Goal: Navigation & Orientation: Find specific page/section

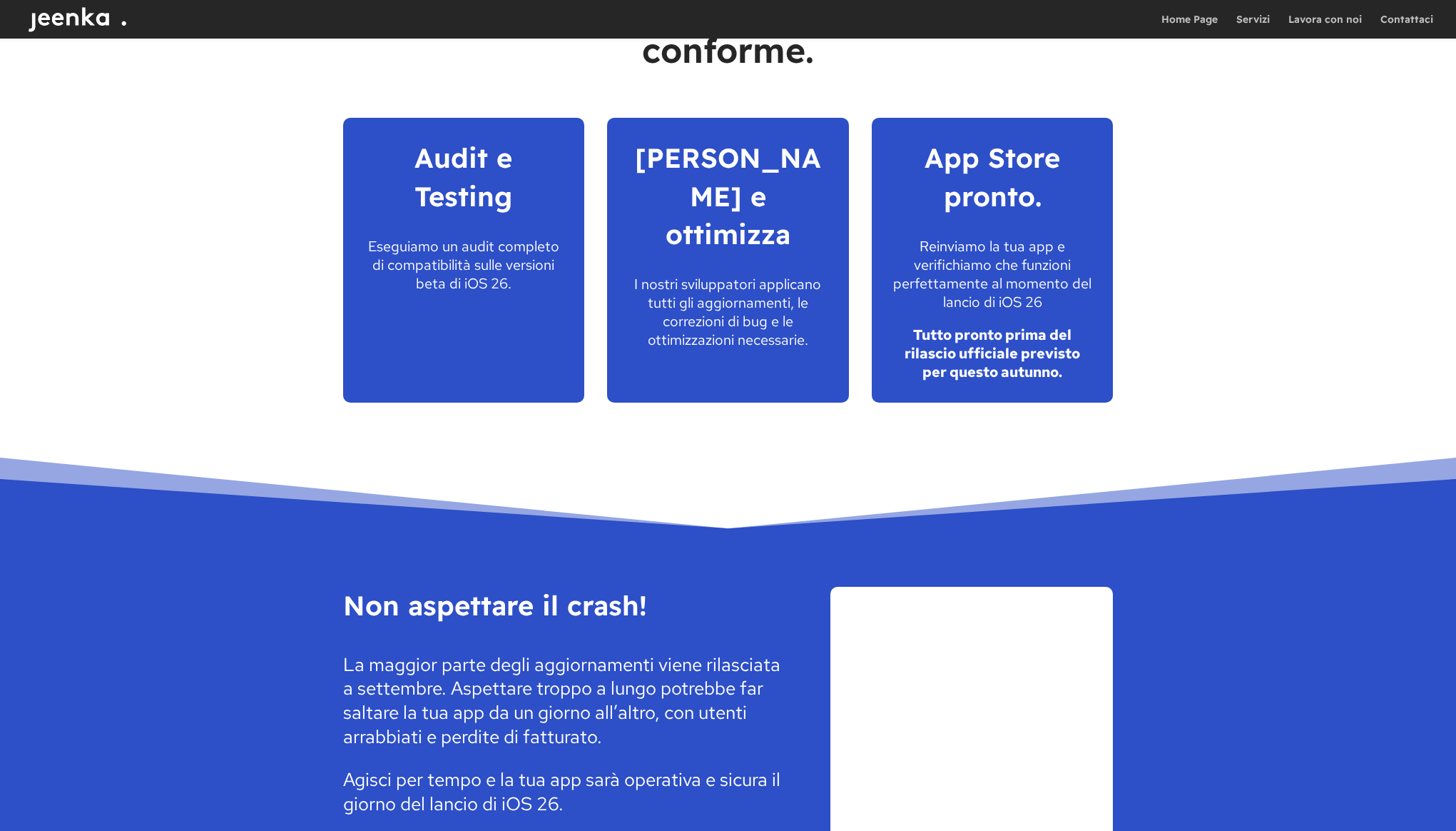
scroll to position [3050, 0]
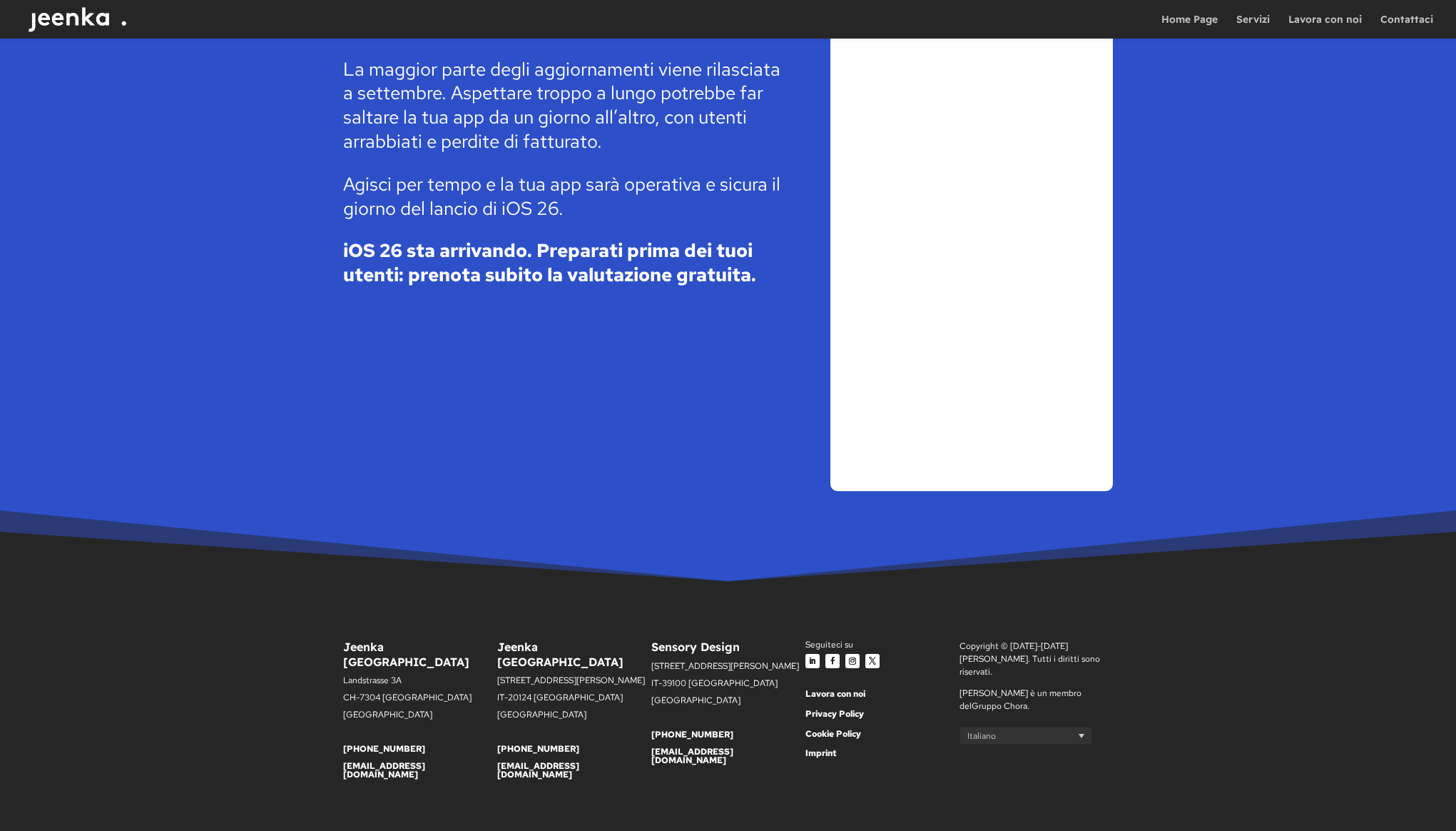
click at [628, 331] on div "Non aspettare il crash! La maggior parte degli aggiornamenti viene rilasciata a…" at bounding box center [728, 241] width 770 height 538
click at [523, 676] on p "[STREET_ADDRESS][PERSON_NAME]" at bounding box center [575, 684] width 154 height 17
drag, startPoint x: 500, startPoint y: 665, endPoint x: 566, endPoint y: 693, distance: 71.7
click at [566, 693] on div "Jeenka [GEOGRAPHIC_DATA] [STREET_ADDRESS][PERSON_NAME] [PHONE_NUMBER] [EMAIL_AD…" at bounding box center [575, 709] width 154 height 140
click at [712, 436] on div "Non aspettare il crash! La maggior parte degli aggiornamenti viene rilasciata a…" at bounding box center [728, 241] width 770 height 538
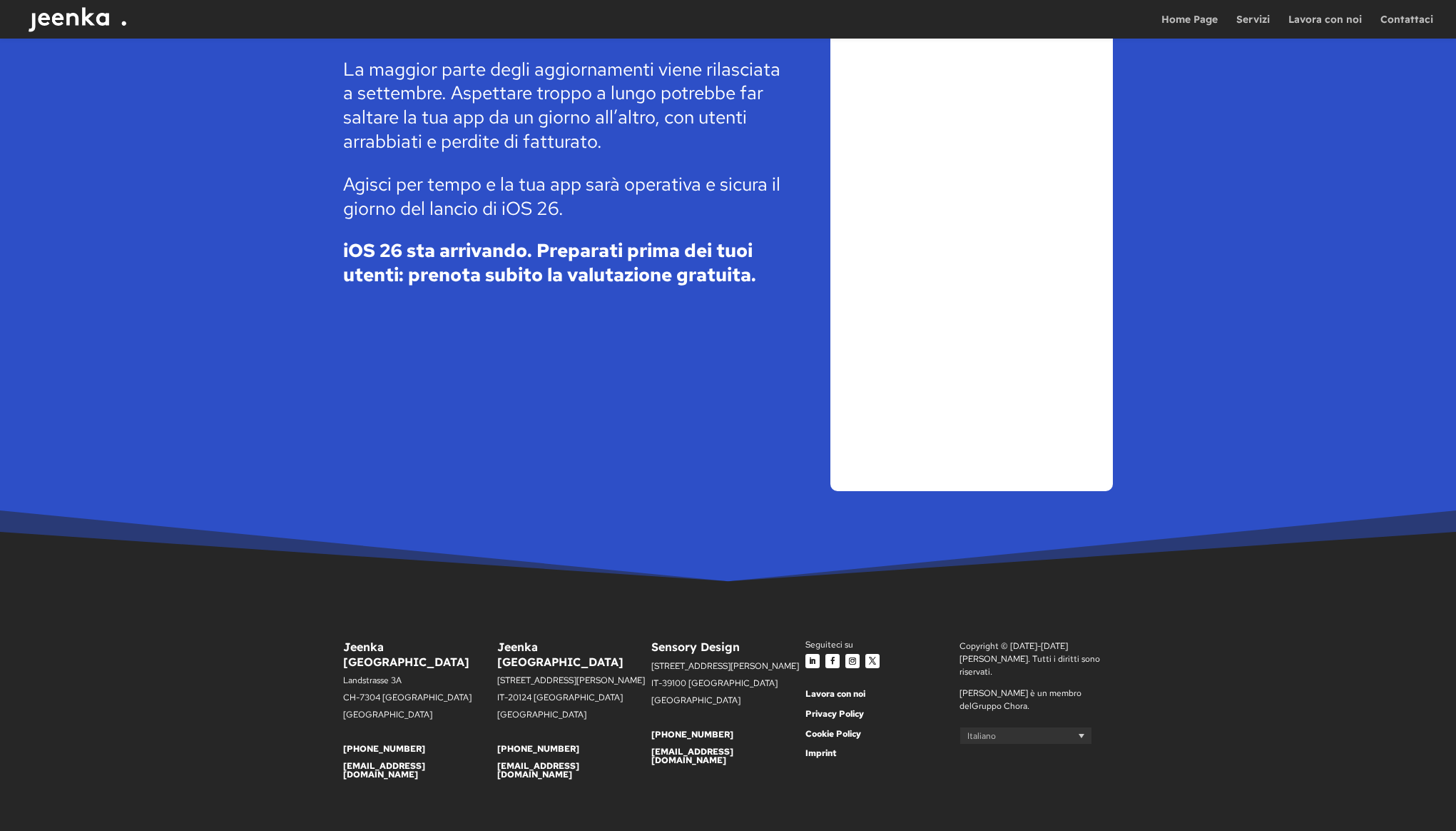
click at [827, 691] on link "Lavora con noi" at bounding box center [834, 693] width 60 height 11
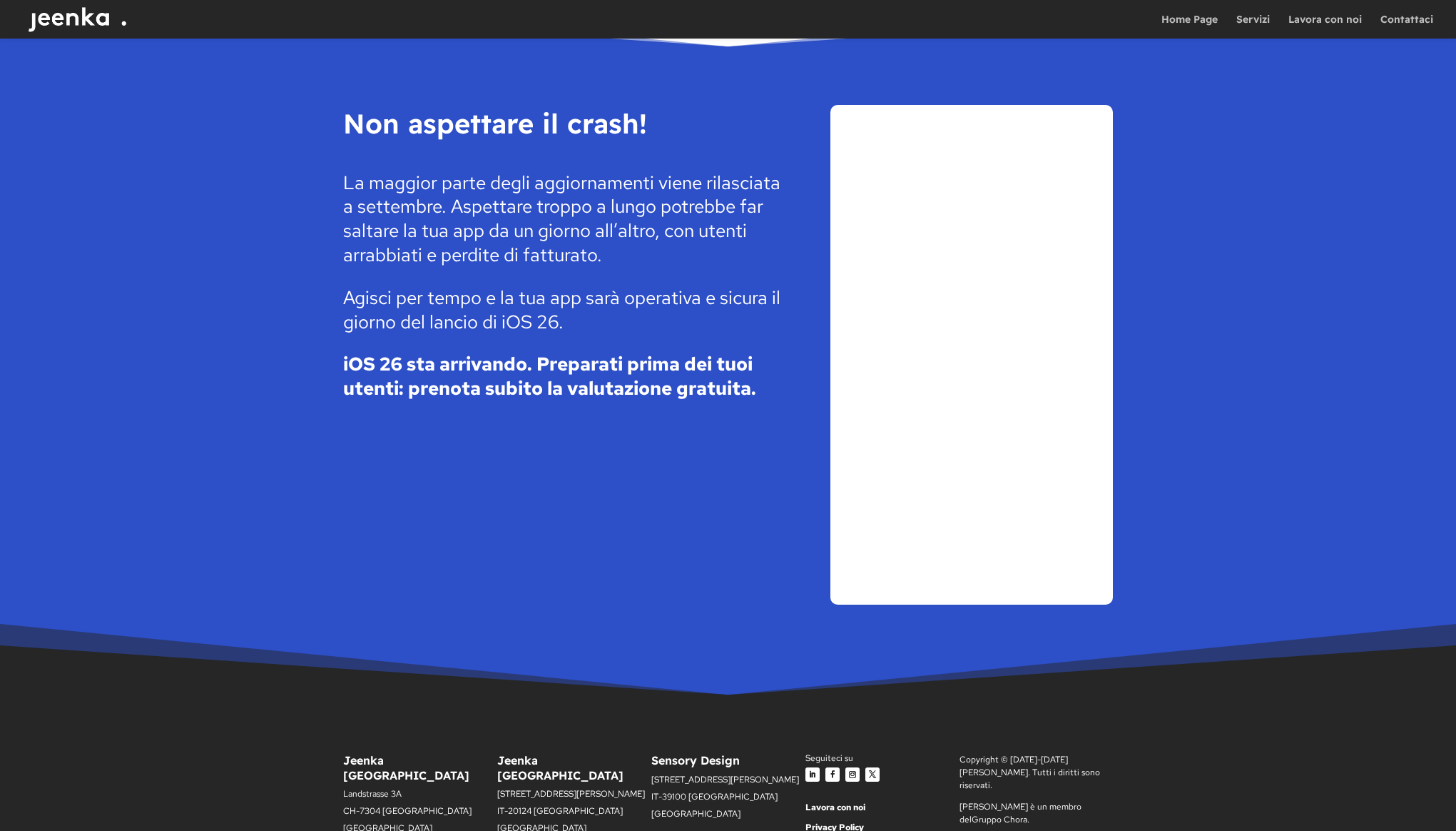
scroll to position [2936, 0]
click at [111, 28] on img at bounding box center [81, 19] width 115 height 39
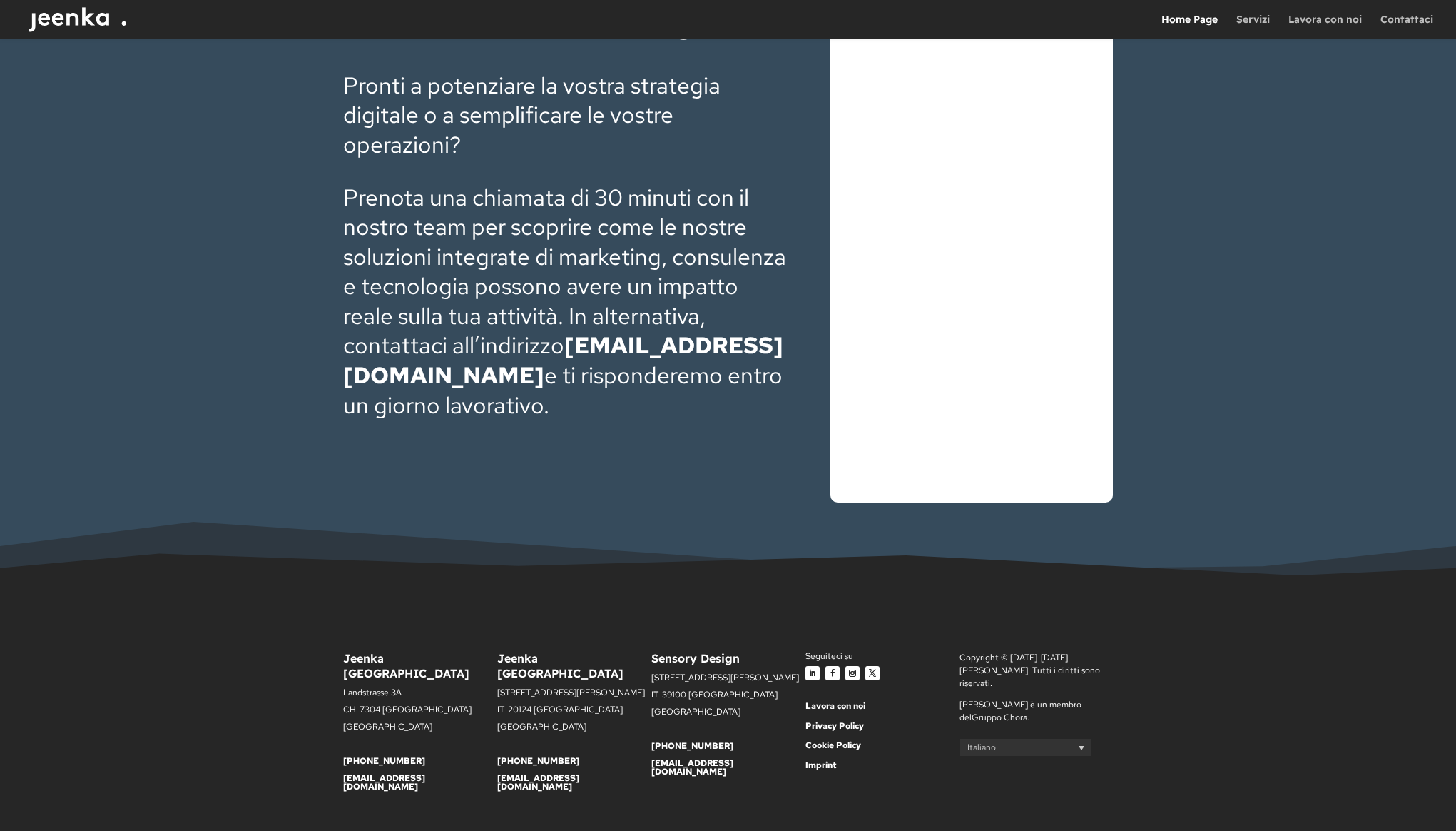
scroll to position [5376, 0]
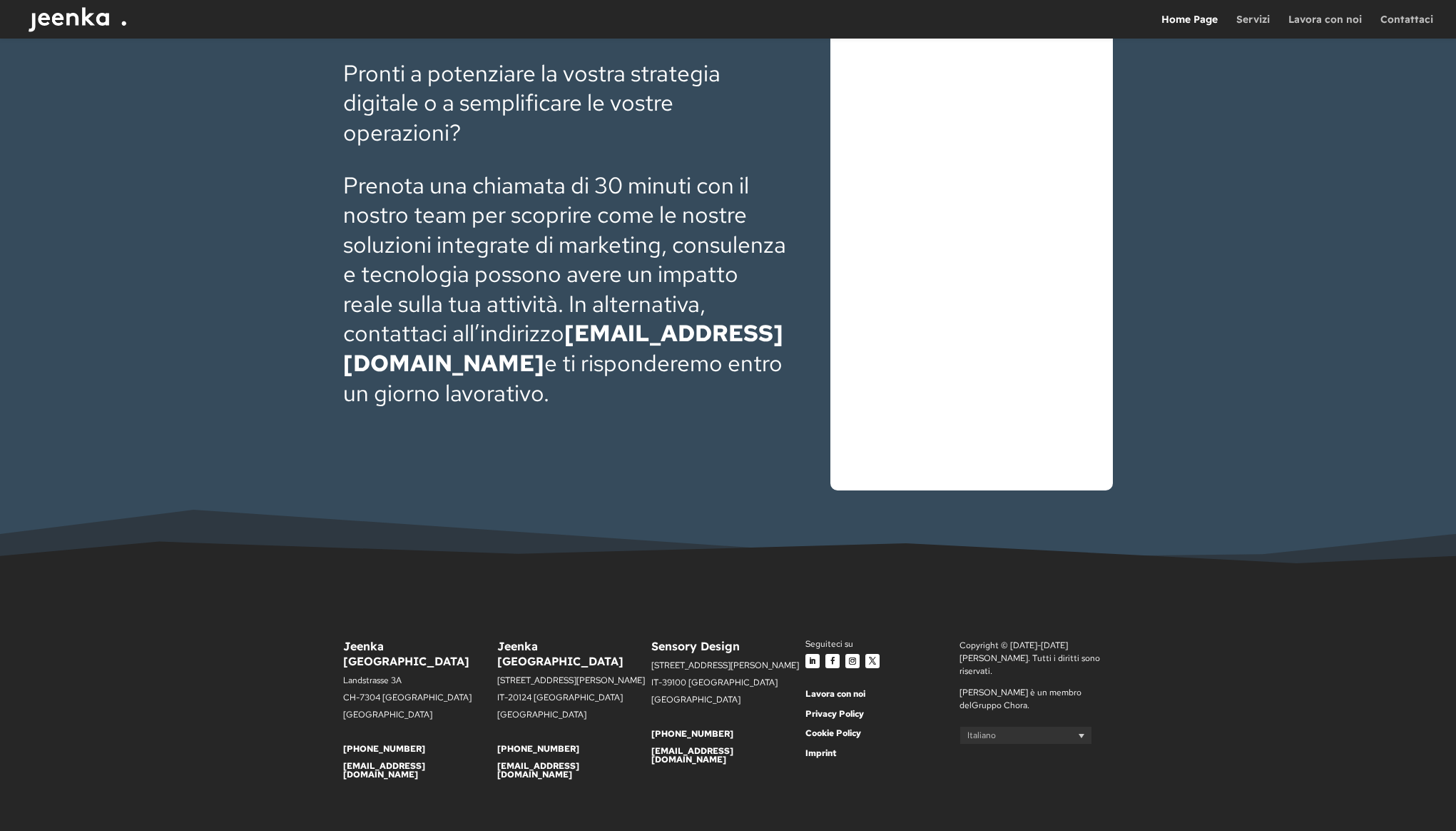
click at [808, 662] on link "Segui" at bounding box center [812, 661] width 15 height 15
click at [851, 657] on link "Segui" at bounding box center [853, 661] width 15 height 15
